Goal: Task Accomplishment & Management: Use online tool/utility

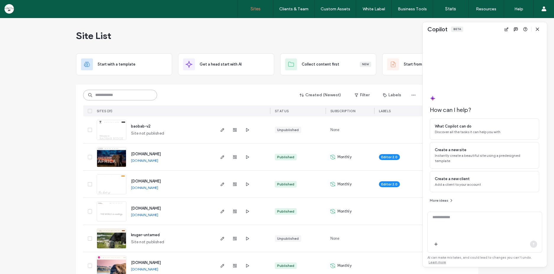
click at [106, 97] on input at bounding box center [120, 95] width 74 height 11
paste input "********"
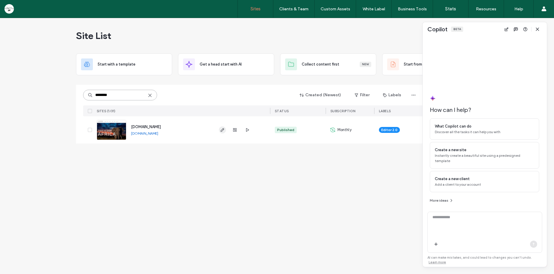
type input "********"
click at [221, 129] on icon "button" at bounding box center [222, 130] width 5 height 5
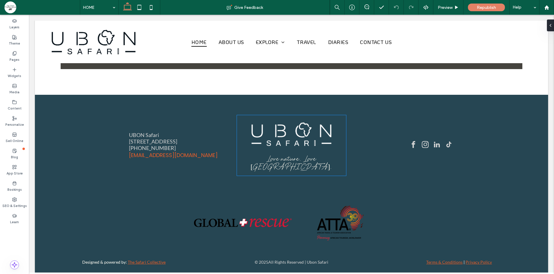
scroll to position [1956, 0]
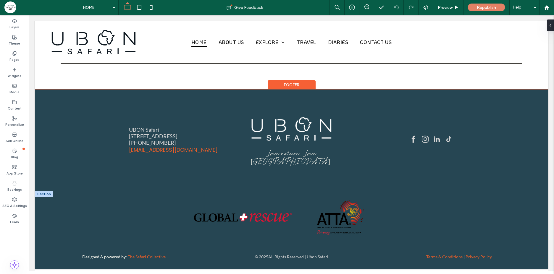
click at [41, 194] on div at bounding box center [44, 194] width 18 height 7
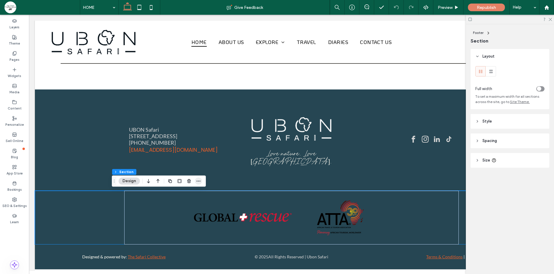
click at [198, 182] on icon "button" at bounding box center [198, 181] width 5 height 5
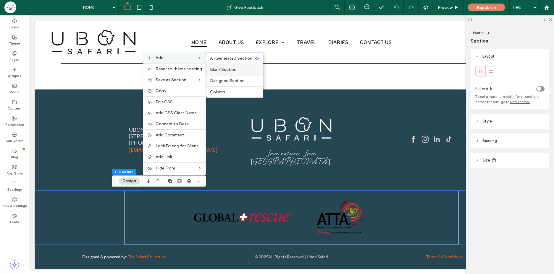
click at [229, 67] on span "Blank Section" at bounding box center [223, 69] width 26 height 5
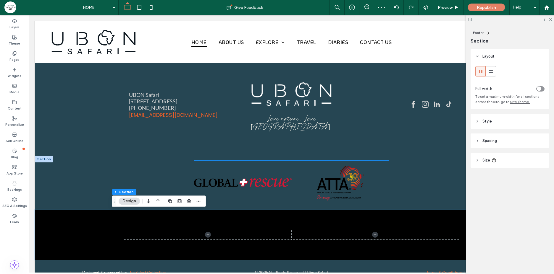
scroll to position [2010, 0]
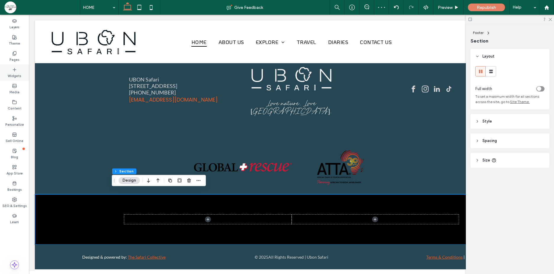
click at [18, 78] on label "Widgets" at bounding box center [15, 75] width 14 height 7
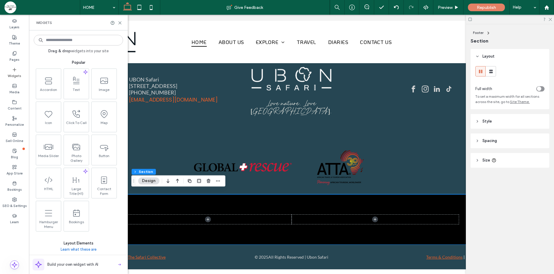
click at [62, 44] on input at bounding box center [78, 40] width 89 height 11
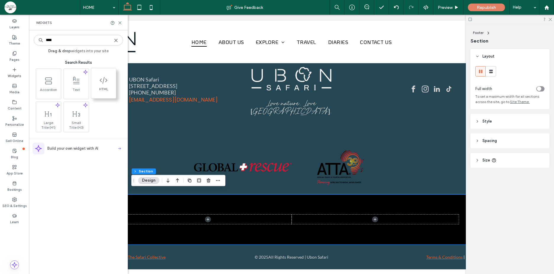
type input "****"
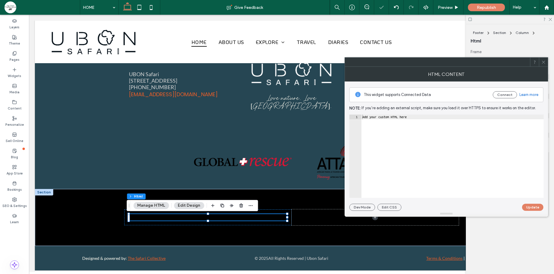
type textarea "**********"
click at [421, 138] on div "Add your custom HTML here" at bounding box center [452, 161] width 182 height 93
paste textarea "Cursor at row 1"
click at [532, 208] on button "Update" at bounding box center [532, 207] width 21 height 7
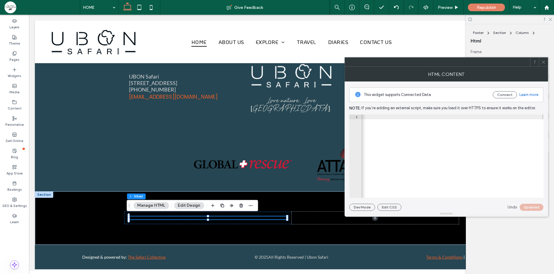
click at [543, 61] on icon at bounding box center [543, 62] width 4 height 4
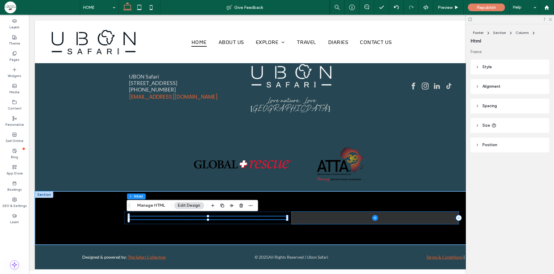
click at [429, 218] on span at bounding box center [375, 218] width 167 height 12
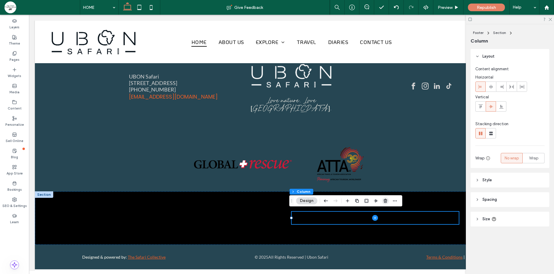
click at [385, 200] on use "button" at bounding box center [386, 201] width 4 height 4
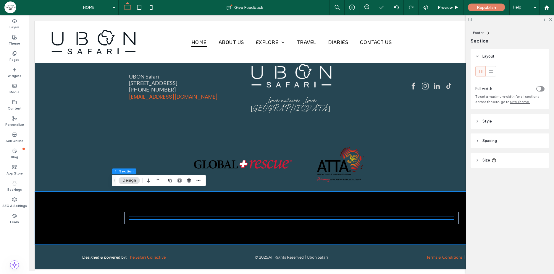
click at [240, 217] on div at bounding box center [291, 218] width 325 height 3
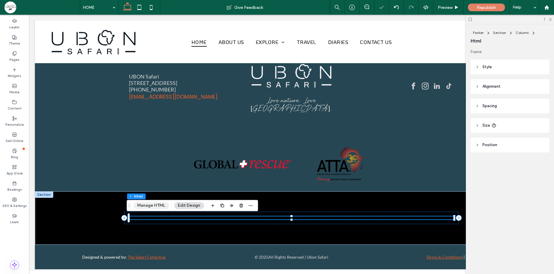
click at [144, 206] on button "Manage HTML" at bounding box center [150, 205] width 35 height 7
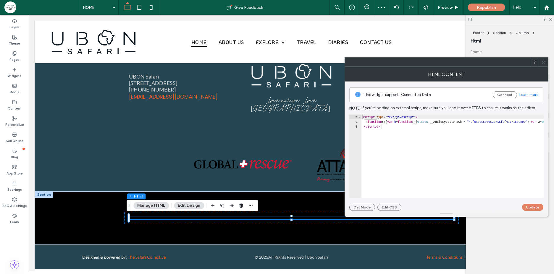
type textarea "*********"
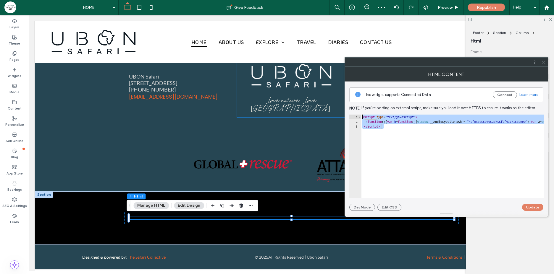
drag, startPoint x: 434, startPoint y: 146, endPoint x: 334, endPoint y: 97, distance: 111.4
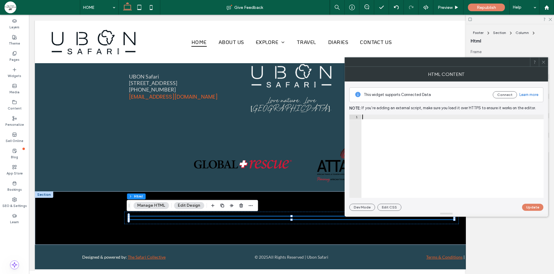
click at [543, 64] on span at bounding box center [543, 62] width 4 height 9
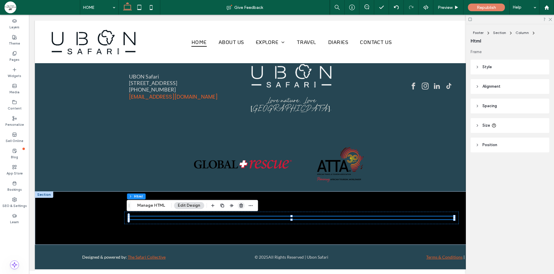
click at [240, 205] on icon "button" at bounding box center [241, 205] width 5 height 5
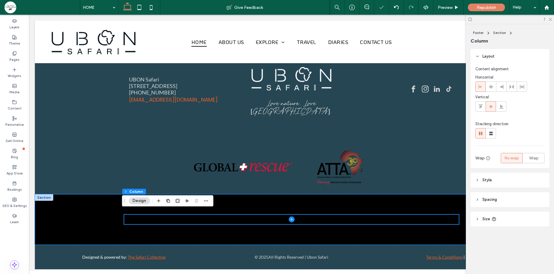
click at [43, 195] on div at bounding box center [44, 198] width 18 height 7
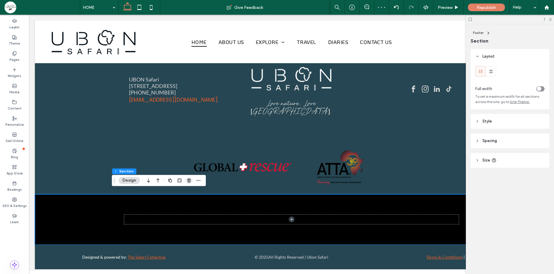
click at [188, 180] on use "button" at bounding box center [189, 181] width 4 height 4
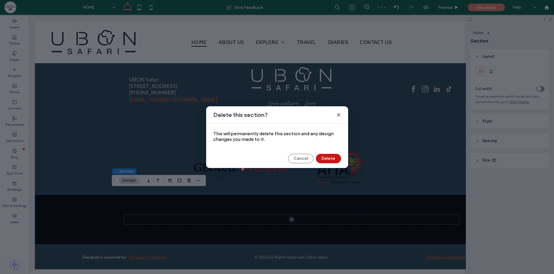
click at [329, 161] on button "Delete" at bounding box center [328, 158] width 25 height 9
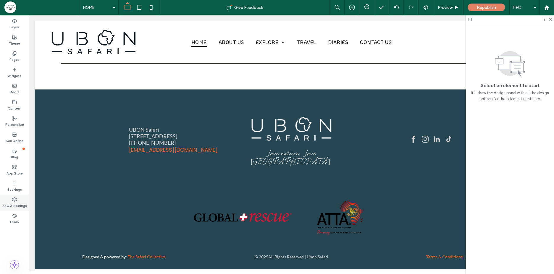
click at [16, 206] on label "SEO & Settings" at bounding box center [14, 205] width 25 height 7
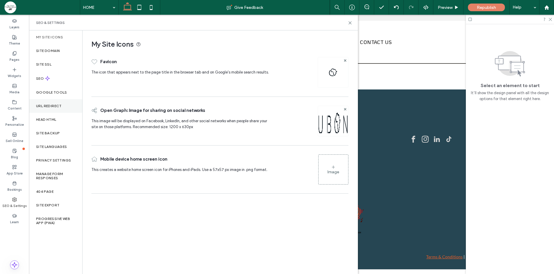
click at [56, 108] on label "URL Redirect" at bounding box center [49, 106] width 26 height 4
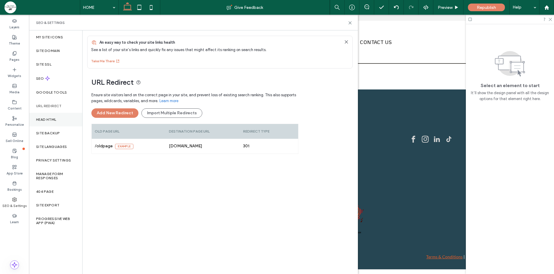
click at [56, 120] on label "Head HTML" at bounding box center [46, 120] width 20 height 4
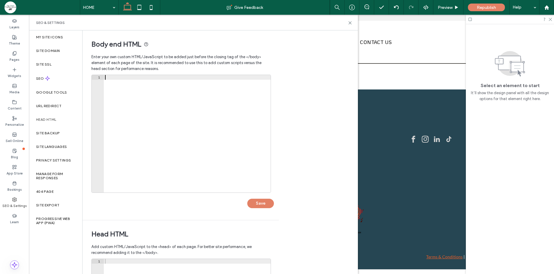
click at [140, 158] on div at bounding box center [187, 138] width 167 height 127
paste textarea "*********"
type textarea "*********"
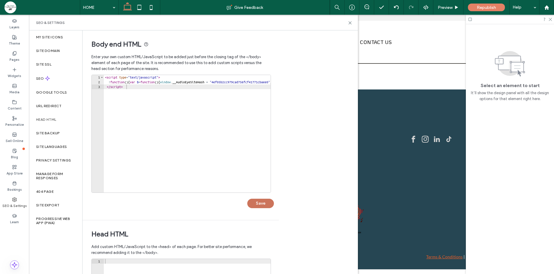
click at [263, 201] on button "Save" at bounding box center [260, 203] width 27 height 9
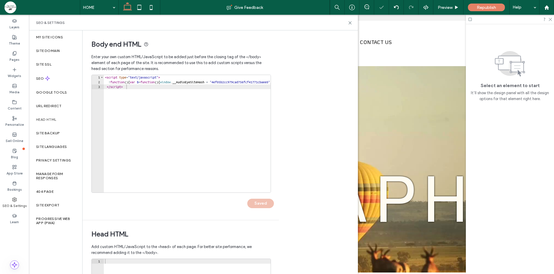
scroll to position [0, 0]
click at [350, 22] on icon at bounding box center [350, 23] width 4 height 4
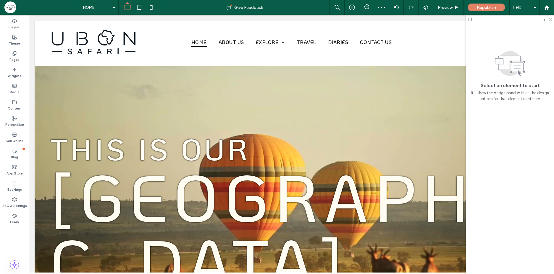
click at [552, 19] on icon at bounding box center [550, 19] width 4 height 4
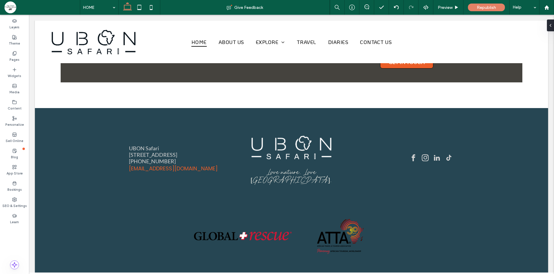
scroll to position [1956, 0]
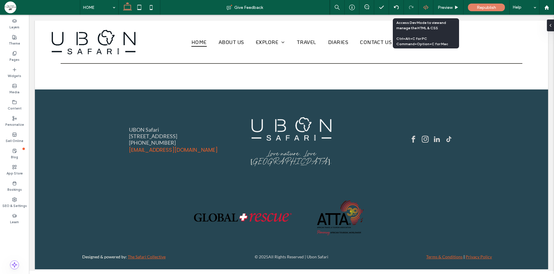
click at [422, 8] on div at bounding box center [426, 7] width 14 height 5
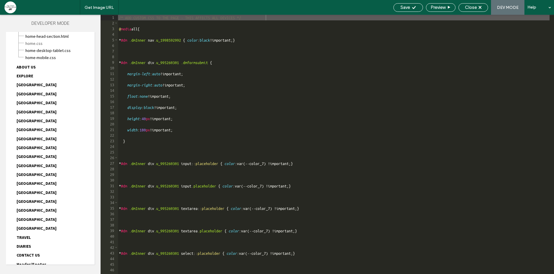
scroll to position [51, 0]
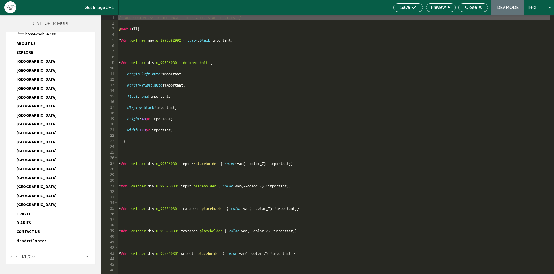
click at [29, 256] on span "Site HTML/CSS" at bounding box center [22, 257] width 25 height 6
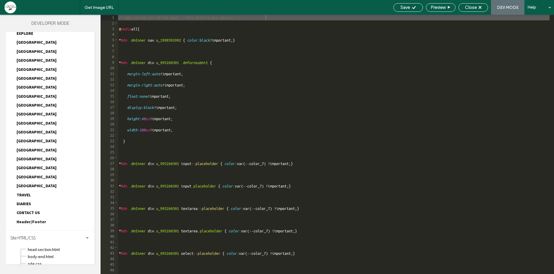
scroll to position [104, 0]
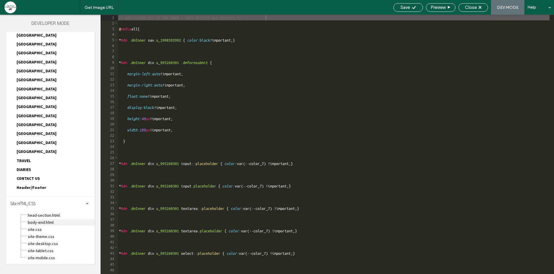
click at [49, 223] on span "body-end.html" at bounding box center [61, 223] width 67 height 6
type textarea "**********"
